Goal: Information Seeking & Learning: Find specific fact

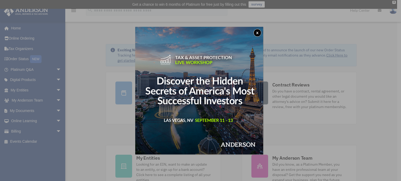
click at [54, 89] on div "x" at bounding box center [200, 90] width 401 height 181
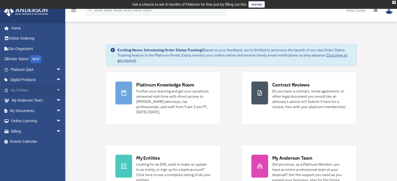
click at [56, 89] on span "arrow_drop_down" at bounding box center [61, 90] width 10 height 11
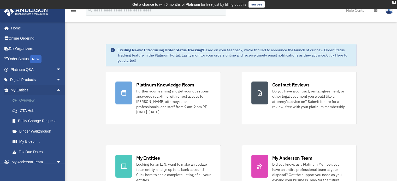
click at [33, 101] on link "Overview" at bounding box center [38, 101] width 62 height 10
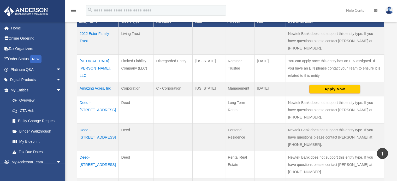
scroll to position [183, 0]
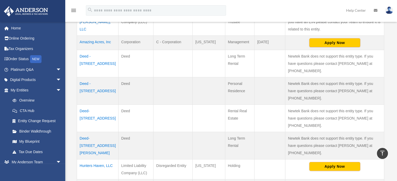
click at [92, 160] on td "Hunters Haven, LLC" at bounding box center [98, 170] width 42 height 20
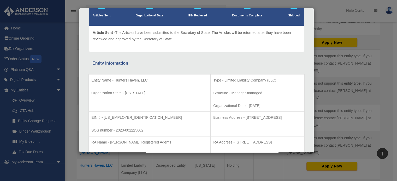
scroll to position [52, 0]
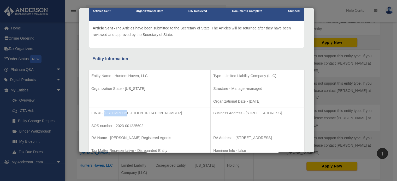
drag, startPoint x: 104, startPoint y: 111, endPoint x: 123, endPoint y: 116, distance: 18.9
click at [123, 116] on p "EIN # - 92-2408232" at bounding box center [149, 113] width 116 height 7
copy p "92-2408232"
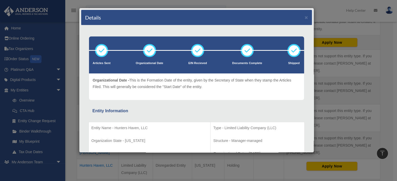
click at [375, 40] on div "Details × Articles Sent Organizational Date" at bounding box center [198, 90] width 397 height 181
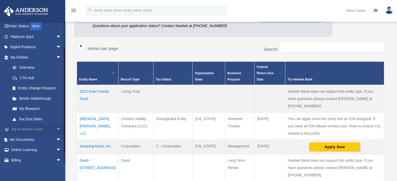
scroll to position [46, 0]
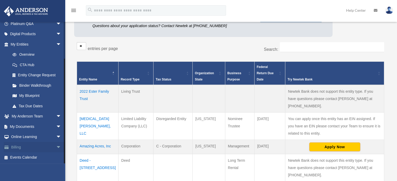
click at [56, 146] on span "arrow_drop_down" at bounding box center [61, 147] width 10 height 11
click at [43, 156] on link "$ Open Invoices" at bounding box center [38, 158] width 62 height 11
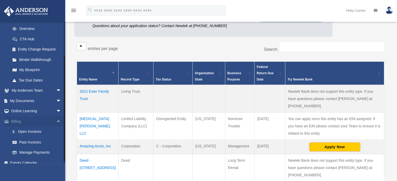
scroll to position [77, 0]
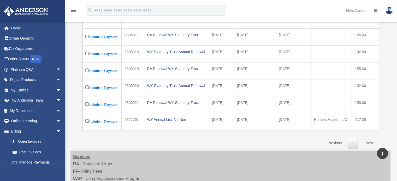
scroll to position [78, 0]
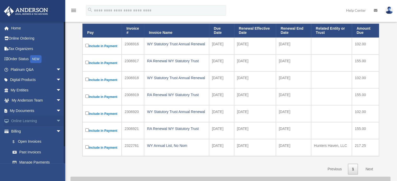
click at [32, 120] on link "Online Learning arrow_drop_down" at bounding box center [37, 121] width 66 height 10
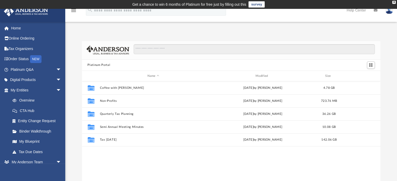
scroll to position [115, 294]
click at [119, 164] on div "Collaborated Folder Coffee with Carl Wed Aug 16 2023 by Matthew Moore 4.78 GB C…" at bounding box center [231, 135] width 299 height 108
